Goal: Task Accomplishment & Management: Complete application form

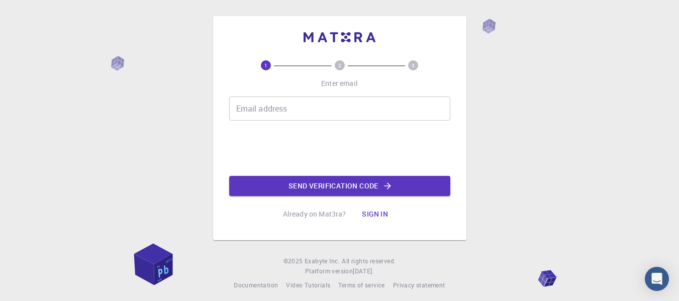
click at [258, 103] on div "Email address Email address" at bounding box center [339, 109] width 221 height 24
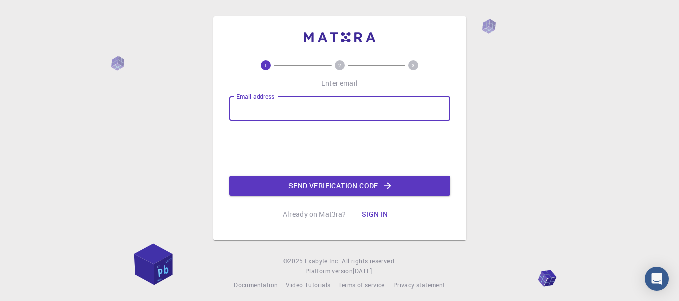
type input "[EMAIL_ADDRESS][DOMAIN_NAME]"
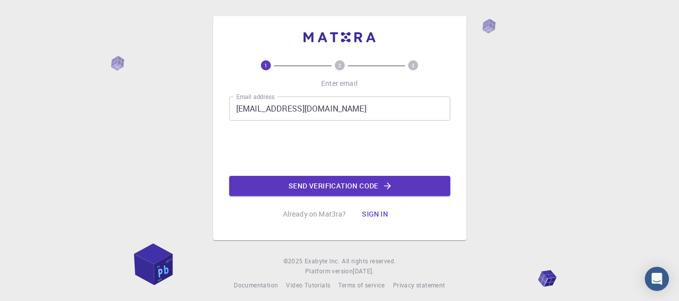
scroll to position [6, 0]
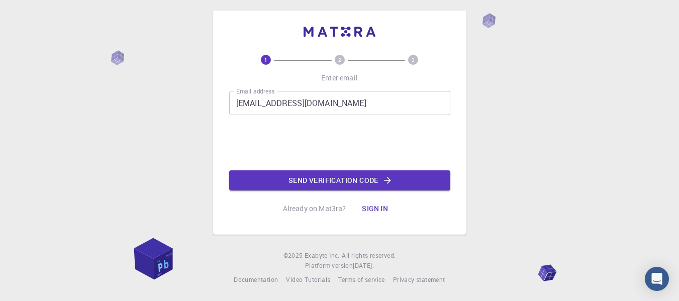
click at [526, 285] on footer "© 2025 Exabyte Inc. All rights reserved. Platform version 2025.7.24 . Documenta…" at bounding box center [339, 268] width 679 height 34
click at [320, 184] on button "Send verification code" at bounding box center [339, 180] width 221 height 20
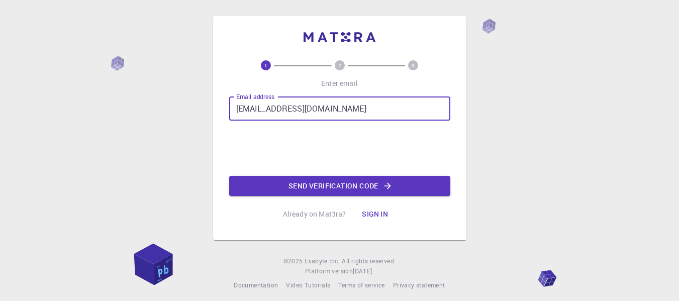
click at [341, 182] on button "Send verification code" at bounding box center [339, 186] width 221 height 20
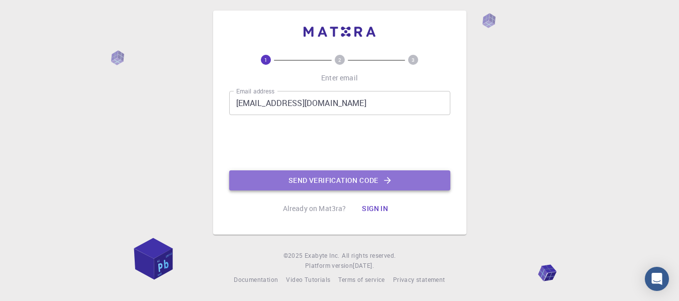
click at [316, 178] on button "Send verification code" at bounding box center [339, 180] width 221 height 20
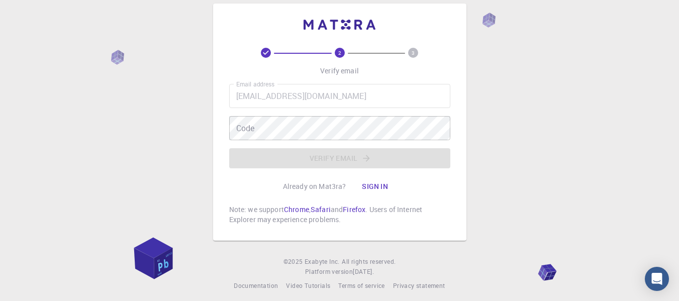
scroll to position [19, 0]
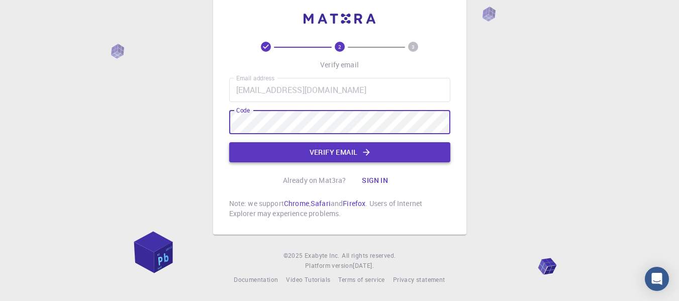
click at [333, 151] on button "Verify email" at bounding box center [339, 152] width 221 height 20
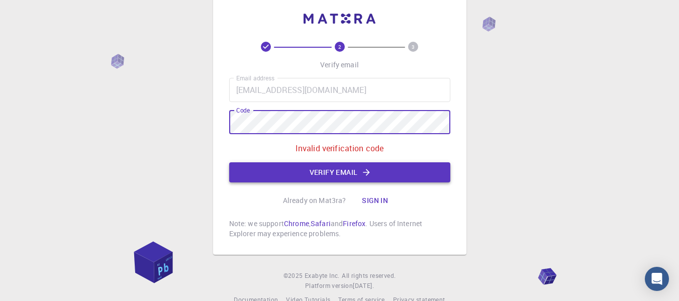
click at [265, 176] on button "Verify email" at bounding box center [339, 172] width 221 height 20
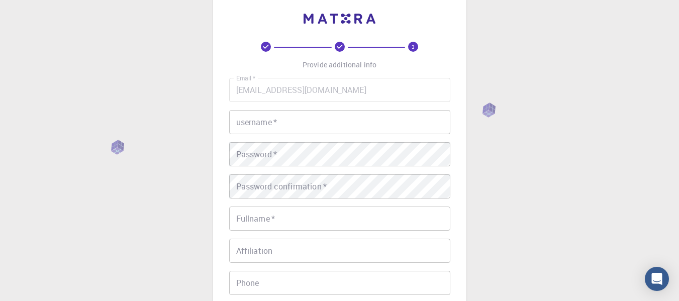
click at [340, 124] on input "username   *" at bounding box center [339, 122] width 221 height 24
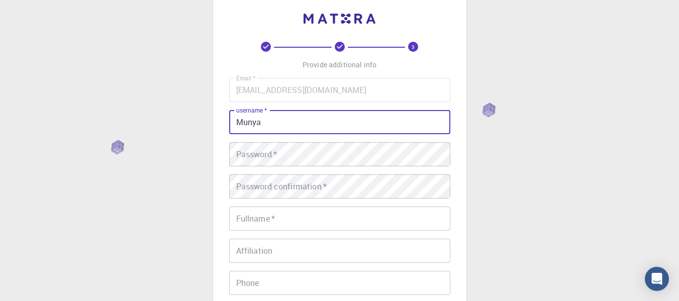
type input "Munya"
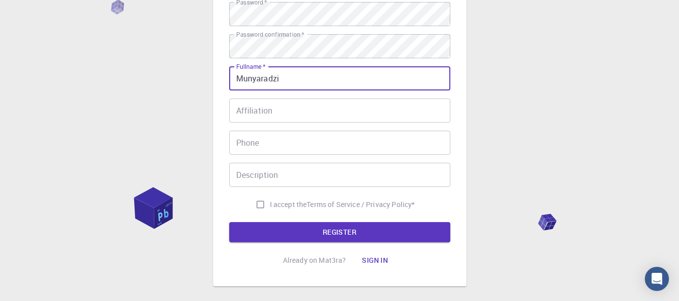
scroll to position [169, 0]
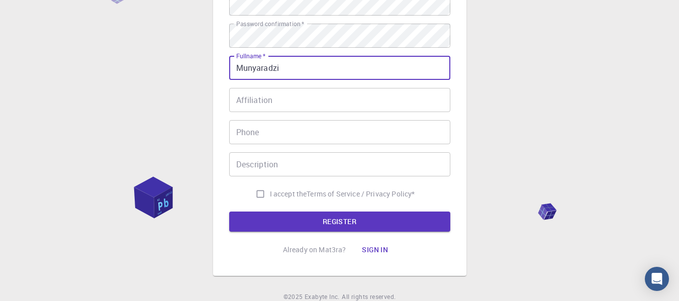
type input "Munyaradzi"
click at [279, 93] on input "Affiliation" at bounding box center [339, 100] width 221 height 24
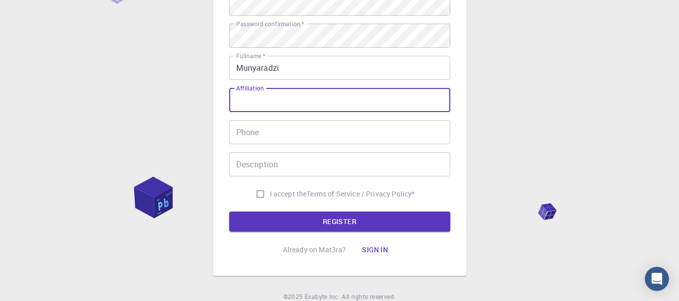
click at [306, 139] on input "Phone" at bounding box center [339, 132] width 221 height 24
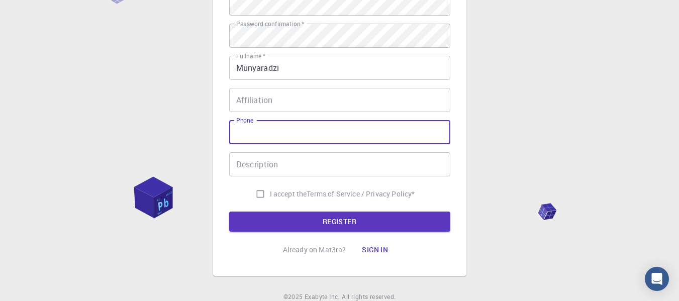
type input "0775834535"
click at [289, 97] on input "Affiliation" at bounding box center [339, 100] width 221 height 24
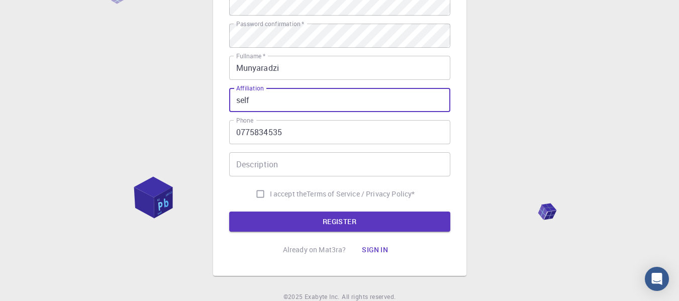
type input "self"
click at [280, 167] on input "Description" at bounding box center [339, 164] width 221 height 24
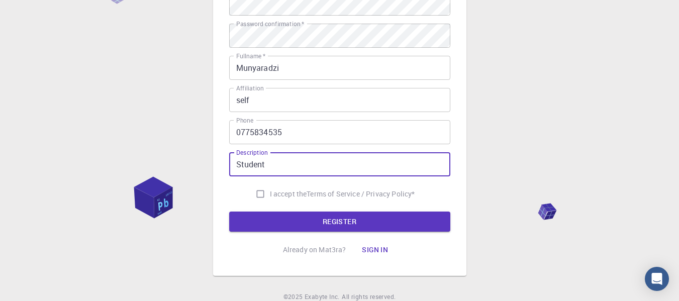
type input "Student"
click at [251, 196] on input "I accept the Terms of Service / Privacy Policy *" at bounding box center [260, 193] width 19 height 19
checkbox input "true"
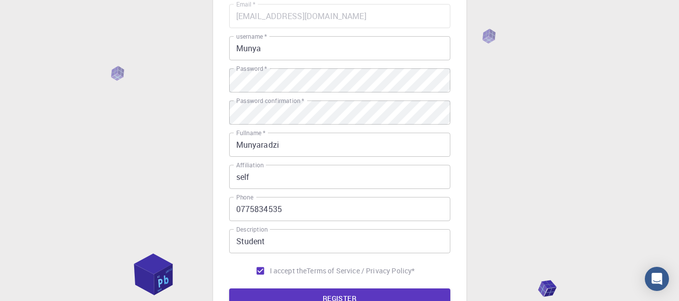
scroll to position [211, 0]
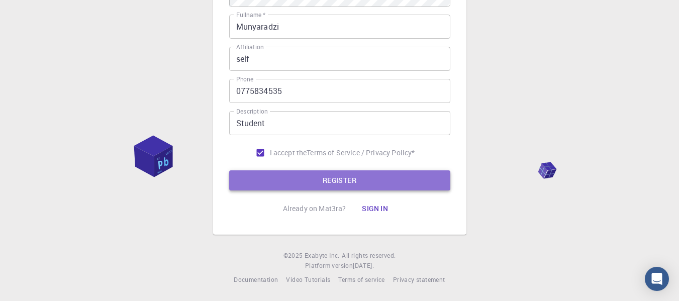
click at [343, 183] on button "REGISTER" at bounding box center [339, 180] width 221 height 20
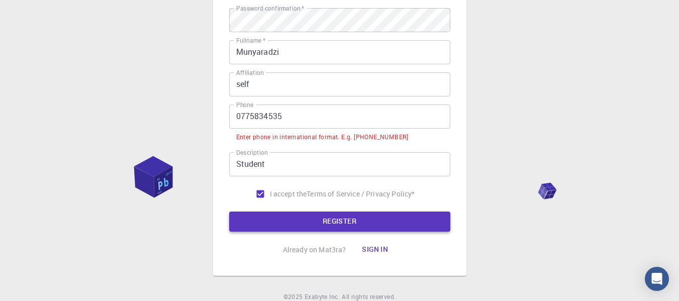
scroll to position [236, 0]
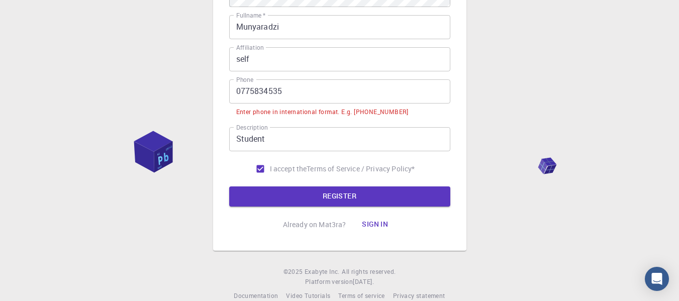
click at [290, 89] on input "0775834535" at bounding box center [339, 91] width 221 height 24
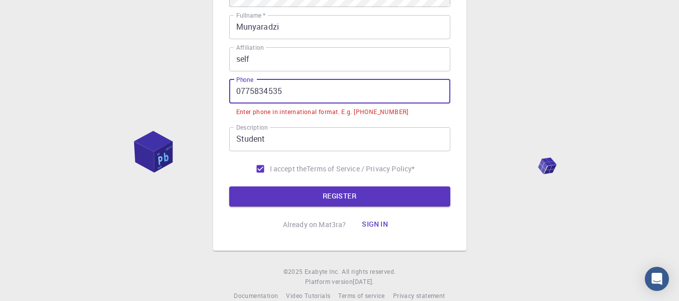
click at [245, 89] on input "0775834535" at bounding box center [339, 91] width 221 height 24
click at [426, 99] on input "0775834535" at bounding box center [339, 91] width 221 height 24
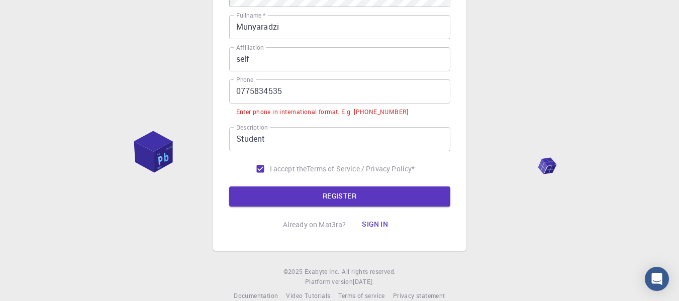
click at [417, 121] on div "Email   * [EMAIL_ADDRESS][DOMAIN_NAME] Email   * username   * Munya username   …" at bounding box center [339, 20] width 221 height 318
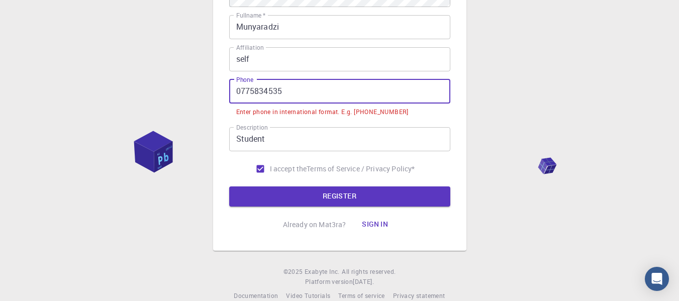
drag, startPoint x: 238, startPoint y: 91, endPoint x: 236, endPoint y: 137, distance: 46.3
click at [238, 91] on input "0775834535" at bounding box center [339, 91] width 221 height 24
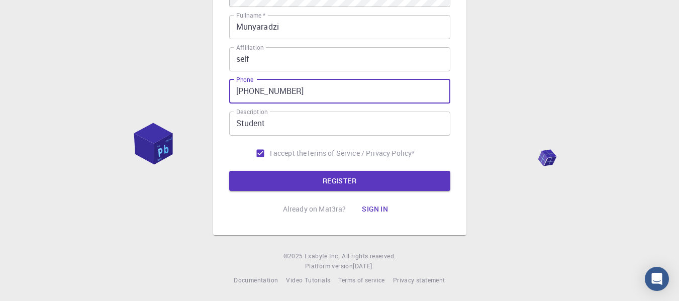
type input "[PHONE_NUMBER]"
click at [229, 171] on button "REGISTER" at bounding box center [339, 181] width 221 height 20
click at [300, 180] on button "REGISTER" at bounding box center [339, 181] width 221 height 20
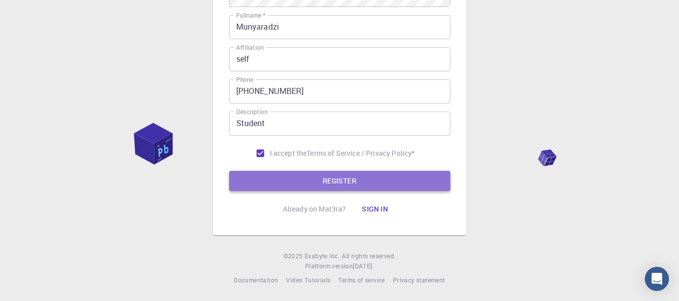
click at [303, 180] on button "REGISTER" at bounding box center [339, 181] width 221 height 20
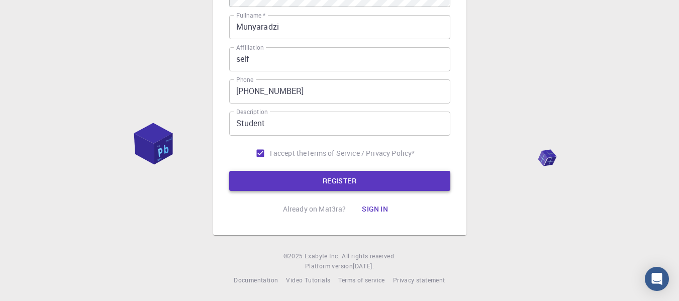
scroll to position [0, 0]
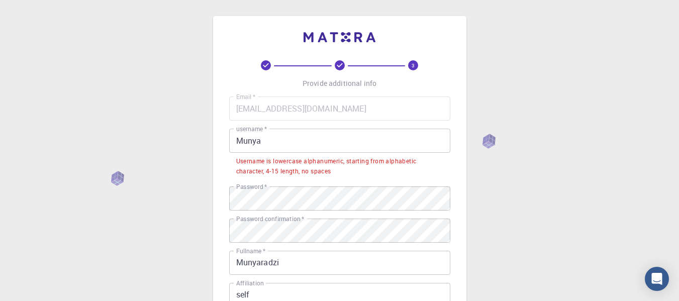
click at [304, 140] on input "Munya" at bounding box center [339, 141] width 221 height 24
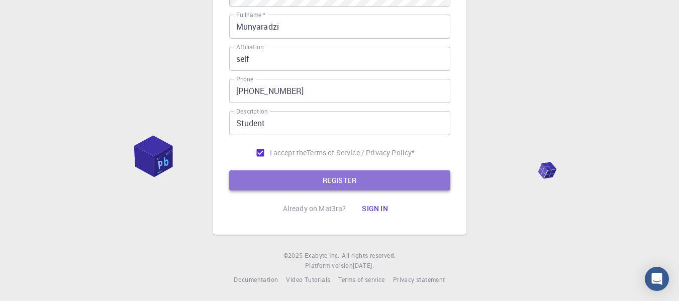
click at [323, 180] on button "REGISTER" at bounding box center [339, 180] width 221 height 20
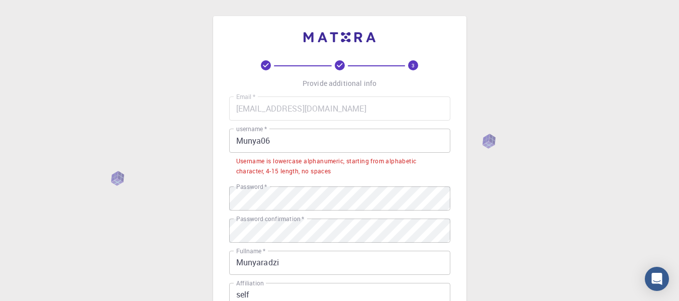
click at [258, 139] on input "Munya06" at bounding box center [339, 141] width 221 height 24
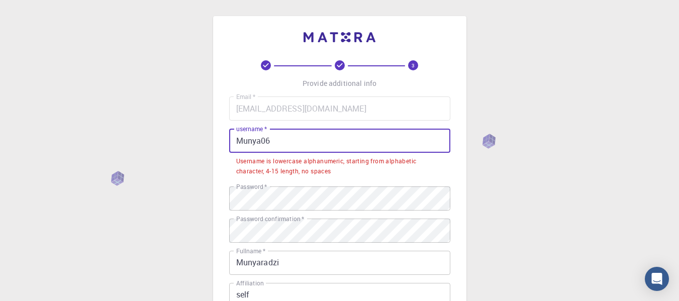
click at [262, 140] on input "Munya06" at bounding box center [339, 141] width 221 height 24
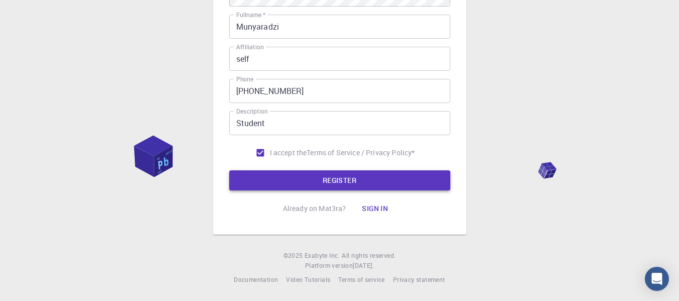
click at [361, 176] on button "REGISTER" at bounding box center [339, 180] width 221 height 20
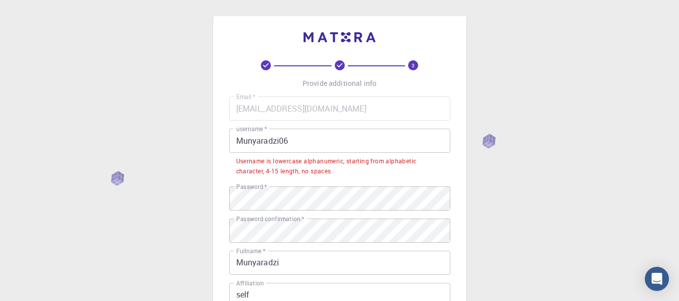
click at [297, 143] on input "Munyaradzi06" at bounding box center [339, 141] width 221 height 24
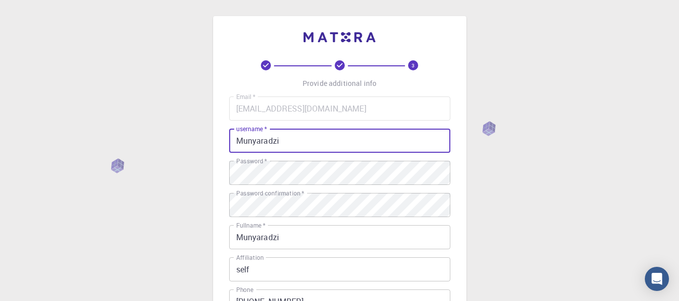
scroll to position [211, 0]
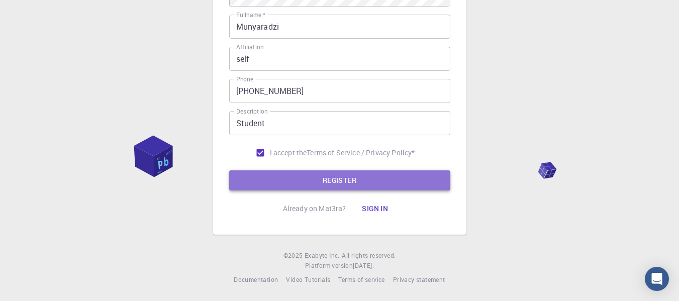
click at [344, 179] on button "REGISTER" at bounding box center [339, 180] width 221 height 20
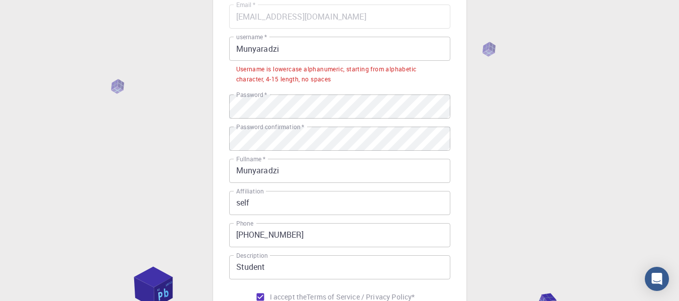
scroll to position [0, 0]
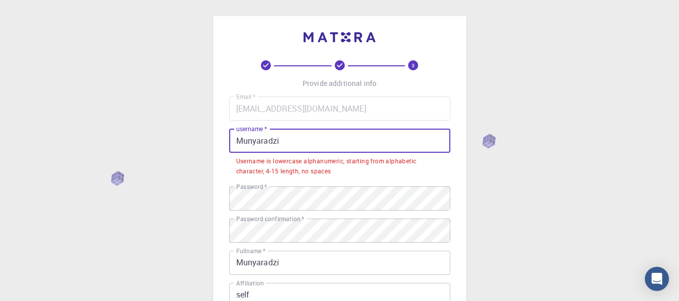
click at [288, 145] on input "Munyaradzi" at bounding box center [339, 141] width 221 height 24
drag, startPoint x: 286, startPoint y: 141, endPoint x: 214, endPoint y: 145, distance: 71.5
click at [214, 145] on div "3 Provide additional info Email   * [EMAIL_ADDRESS][DOMAIN_NAME] Email   * user…" at bounding box center [339, 243] width 253 height 455
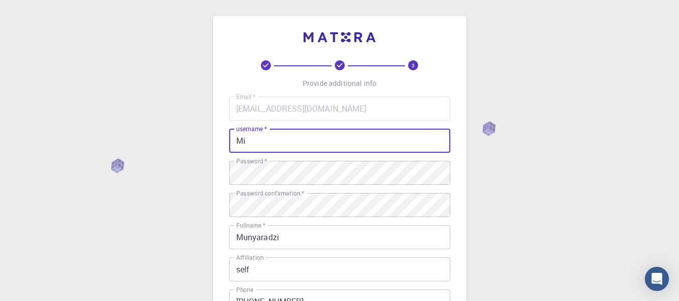
type input "M"
click at [271, 147] on input "Sage the holkage" at bounding box center [339, 141] width 221 height 24
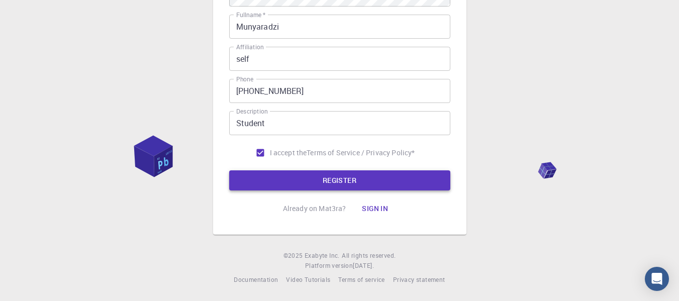
click at [358, 181] on button "REGISTER" at bounding box center [339, 180] width 221 height 20
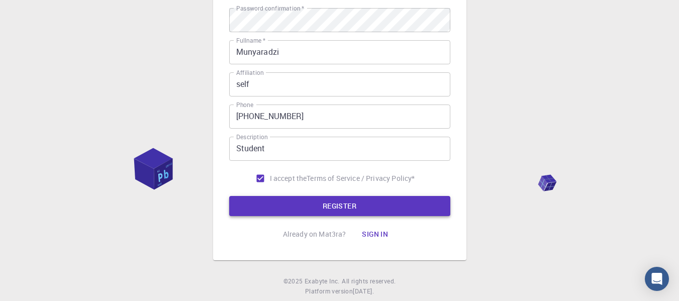
scroll to position [236, 0]
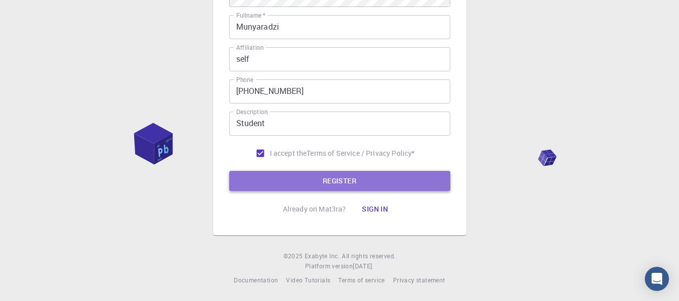
click at [361, 186] on button "REGISTER" at bounding box center [339, 181] width 221 height 20
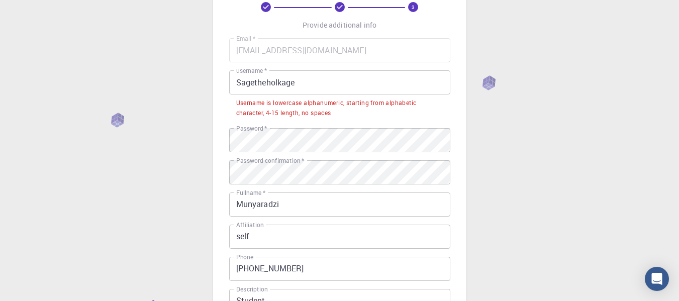
scroll to position [0, 0]
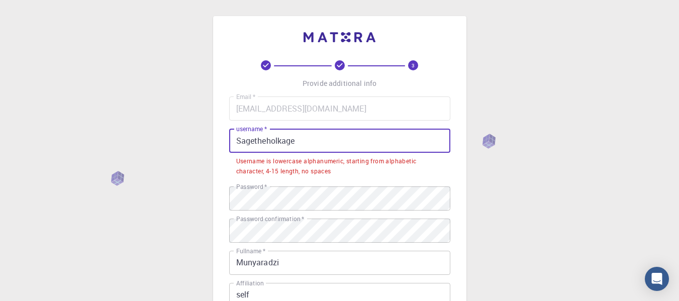
click at [238, 146] on input "Sagetheholkage" at bounding box center [339, 141] width 221 height 24
click at [238, 142] on input "Sagetheholkage" at bounding box center [339, 141] width 221 height 24
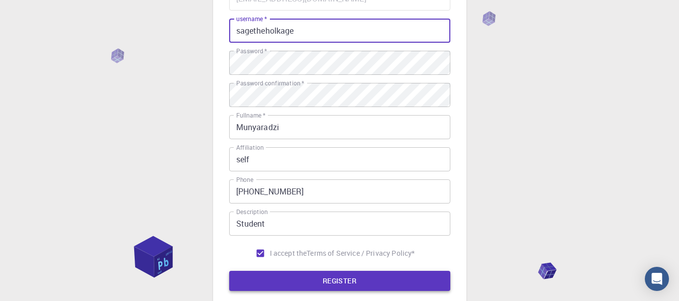
scroll to position [211, 0]
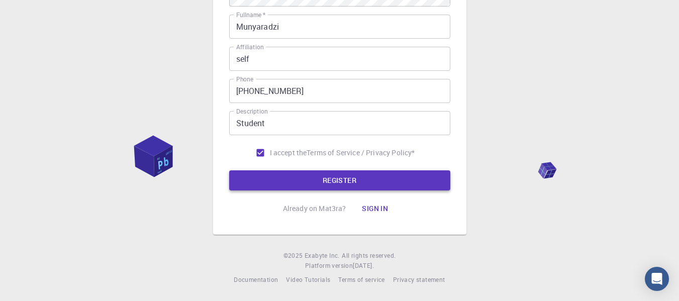
type input "sagetheholkage"
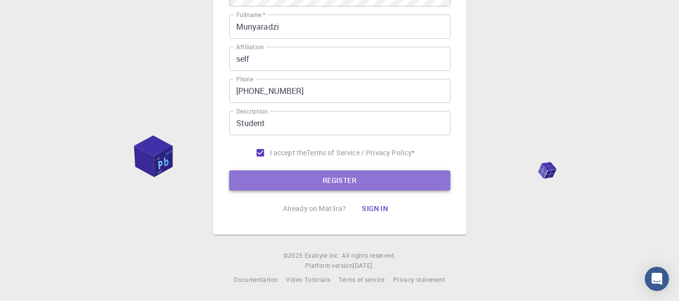
click at [338, 176] on button "REGISTER" at bounding box center [339, 180] width 221 height 20
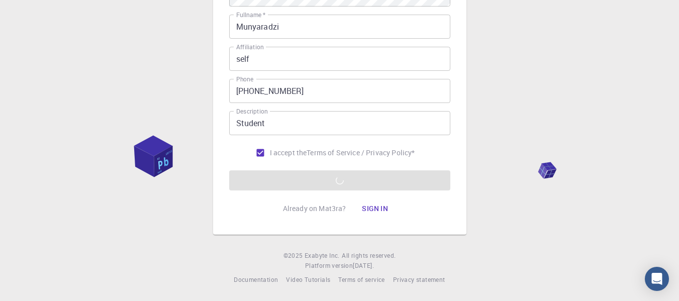
click at [614, 106] on div "3 Provide additional info Email   * [EMAIL_ADDRESS][DOMAIN_NAME] Email   * user…" at bounding box center [339, 45] width 679 height 512
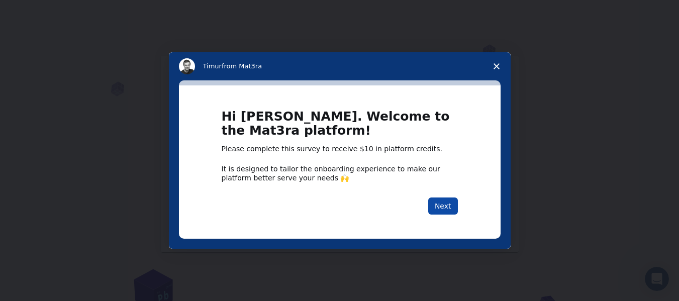
click at [450, 211] on button "Next" at bounding box center [443, 206] width 30 height 17
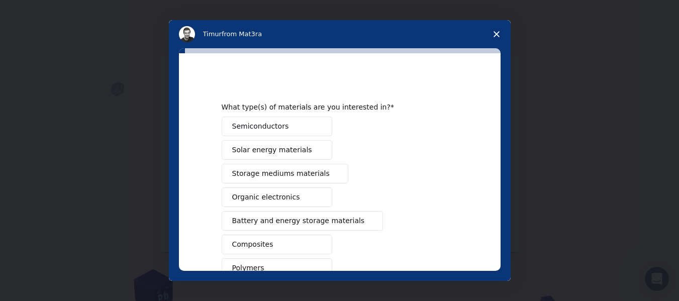
click at [498, 33] on polygon "Close survey" at bounding box center [497, 34] width 6 height 6
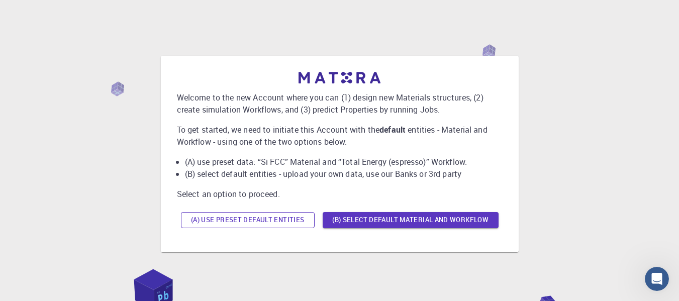
click at [278, 223] on button "(A) Use preset default entities" at bounding box center [248, 220] width 134 height 16
